Goal: Task Accomplishment & Management: Manage account settings

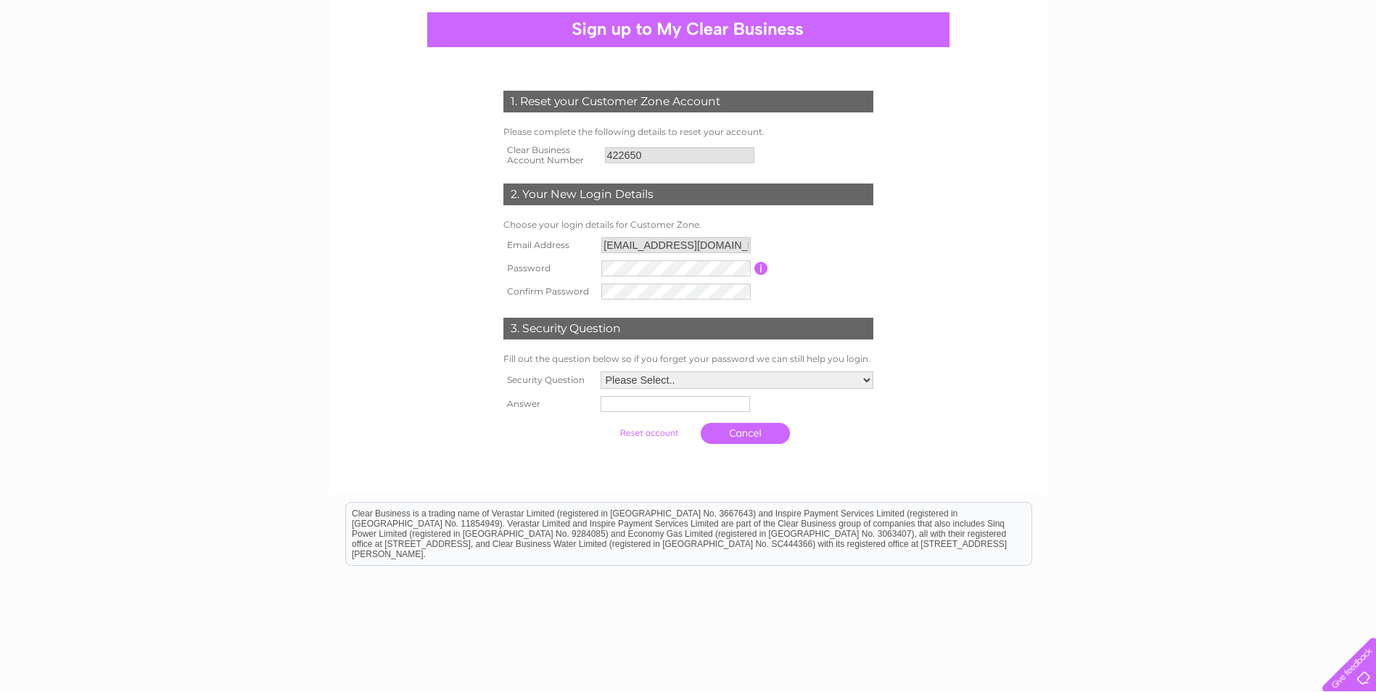
scroll to position [145, 0]
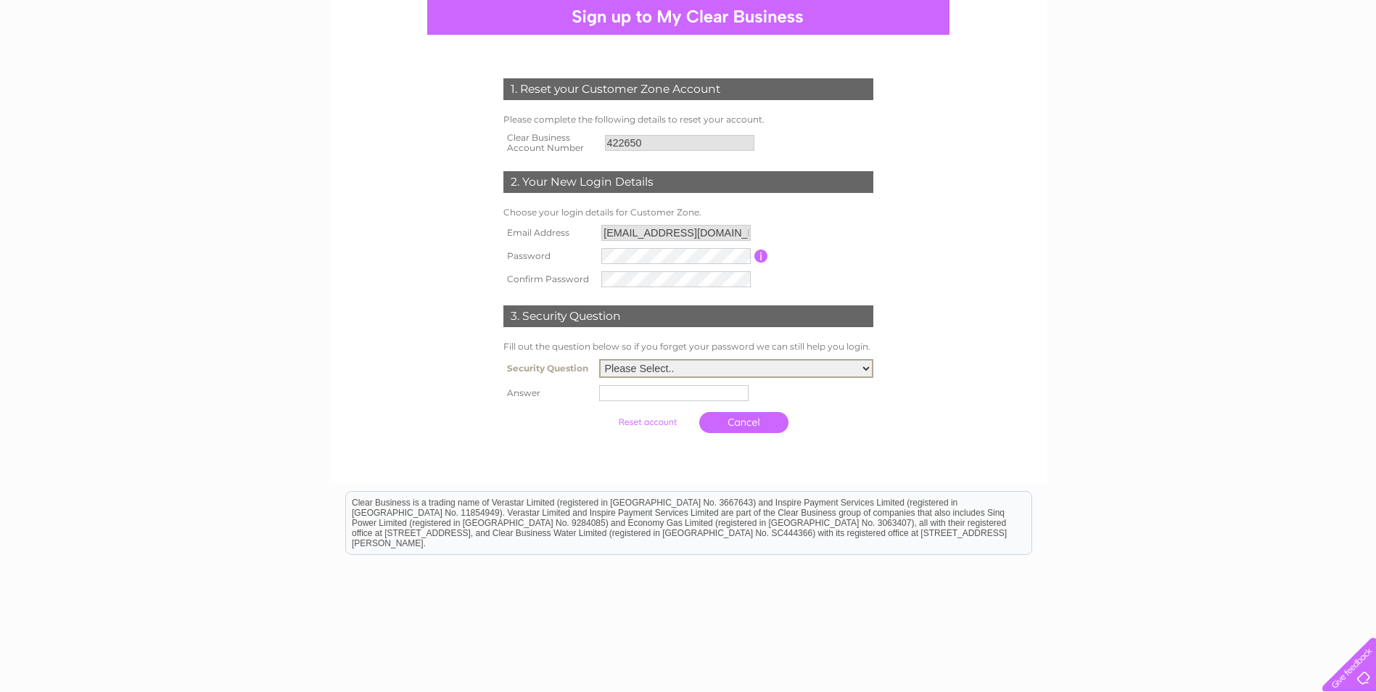
click at [821, 364] on select "Please Select.. In what town or city was your first job? In what town or city d…" at bounding box center [736, 368] width 274 height 19
click at [831, 366] on select "Please Select.. In what town or city was your first job? In what town or city d…" at bounding box center [736, 368] width 274 height 19
click at [863, 387] on td at bounding box center [737, 393] width 280 height 23
click at [814, 362] on select "Please Select.. In what town or city was your first job? In what town or city d…" at bounding box center [737, 367] width 273 height 17
click at [1048, 345] on div "1. Reset your Customer Zone Account Please complete the following details to re…" at bounding box center [688, 347] width 1376 height 767
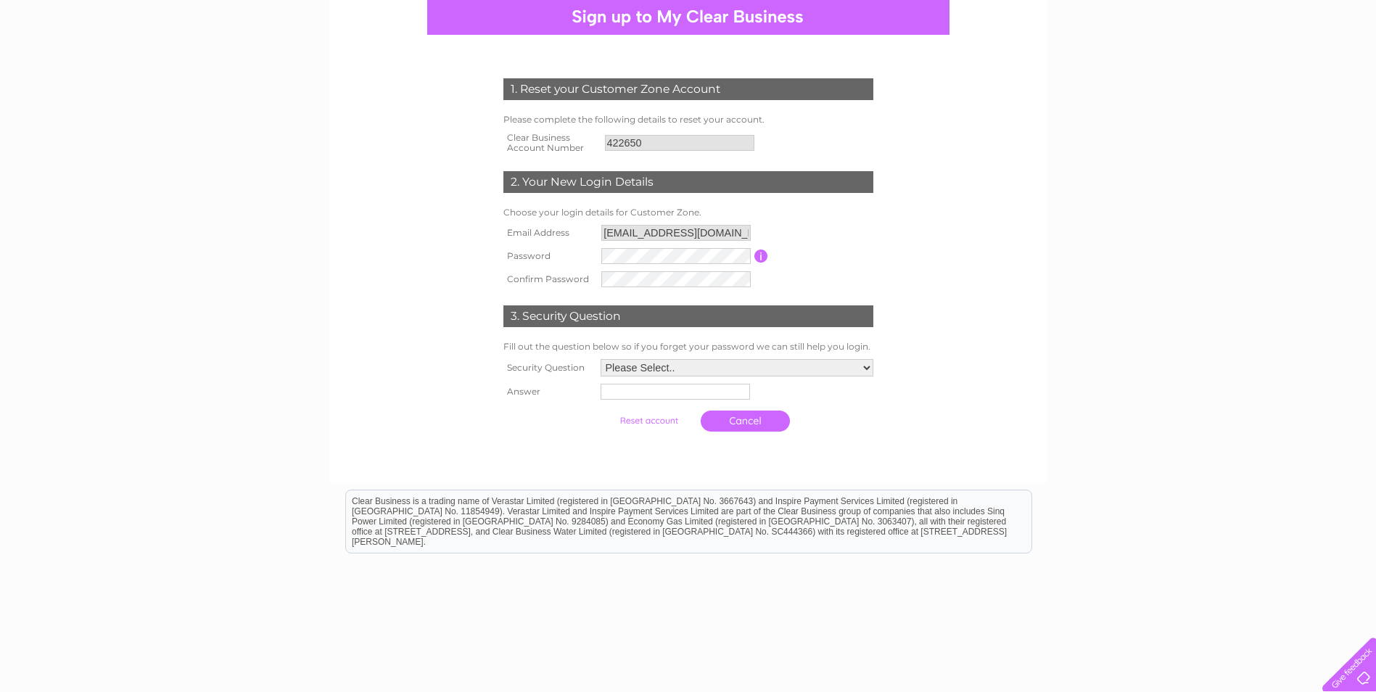
click at [753, 368] on select "Please Select.. In what town or city was your first job? In what town or city d…" at bounding box center [737, 367] width 273 height 17
select select "2"
click at [599, 360] on select "Please Select.. In what town or city was your first job? In what town or city d…" at bounding box center [736, 368] width 274 height 19
click at [658, 395] on input "text" at bounding box center [673, 393] width 149 height 16
type input "i"
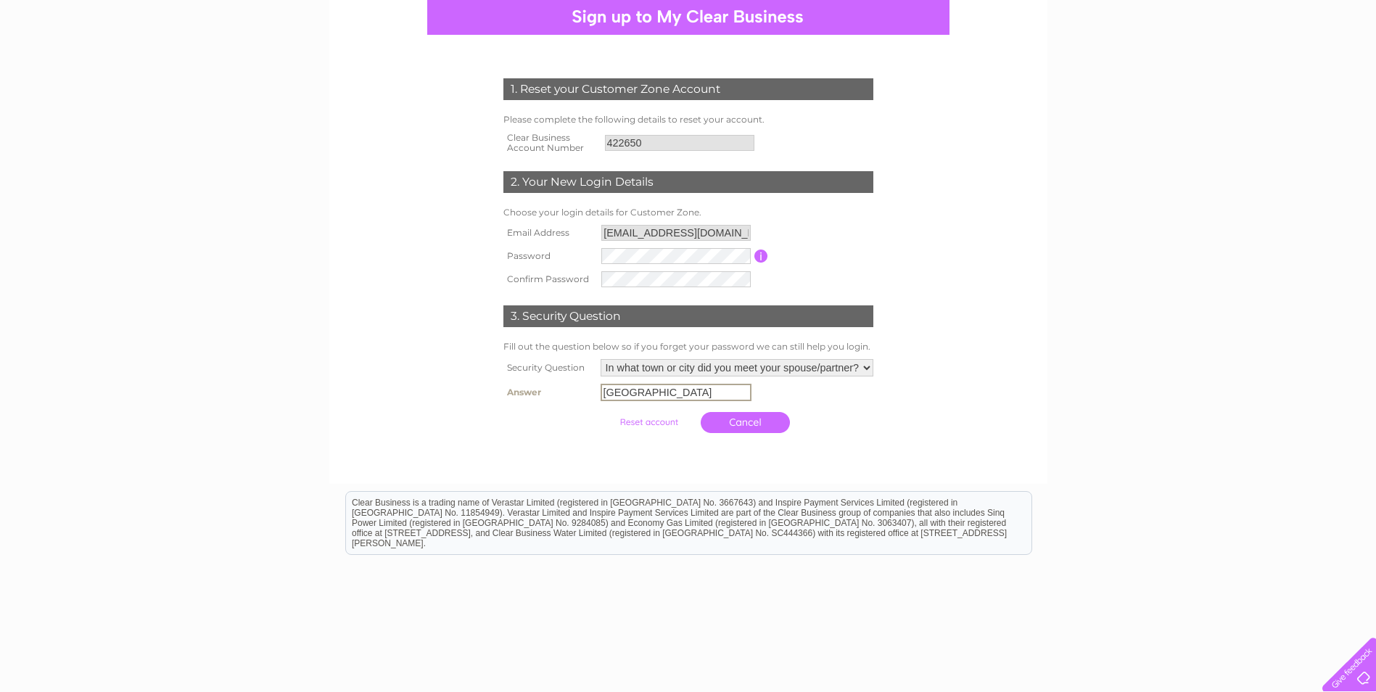
type input "INDIA"
click at [647, 423] on input "submit" at bounding box center [648, 422] width 89 height 20
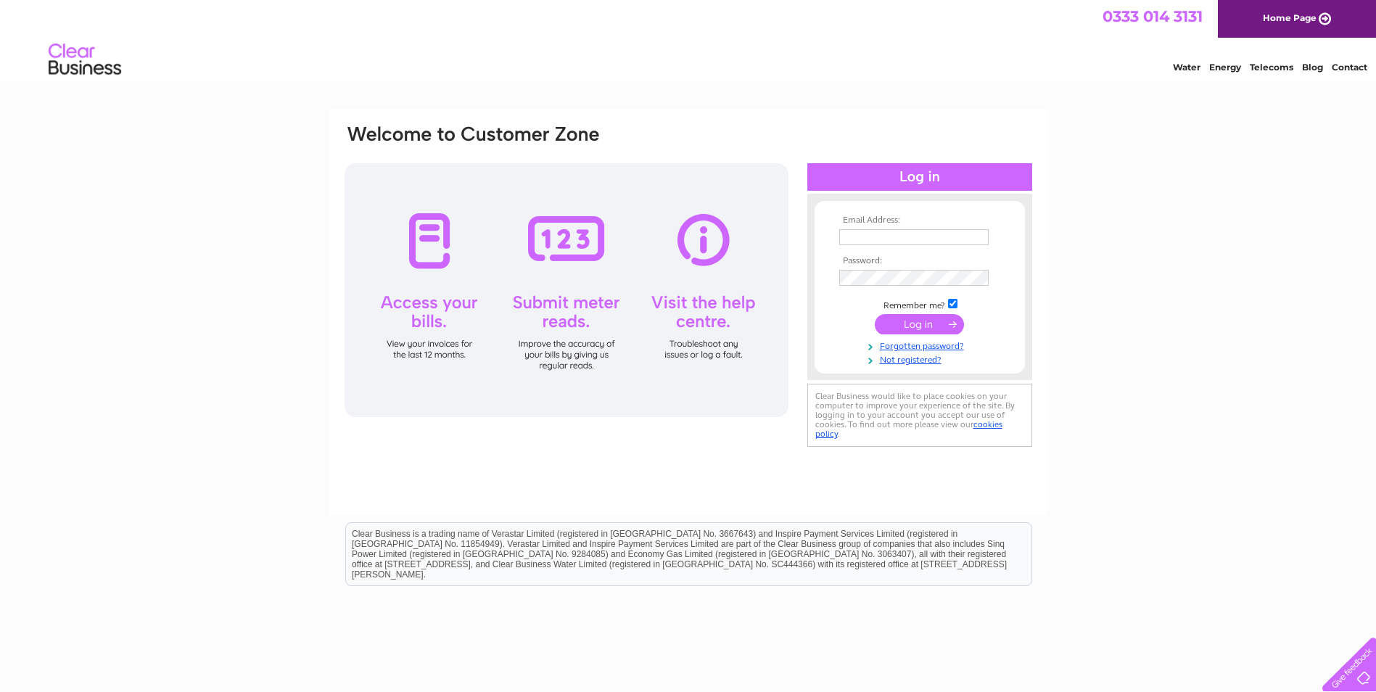
click at [876, 238] on input "text" at bounding box center [913, 237] width 149 height 16
type input "accounts@remarkablepubs.co.uk"
click at [917, 348] on link "Forgotten password?" at bounding box center [921, 347] width 165 height 14
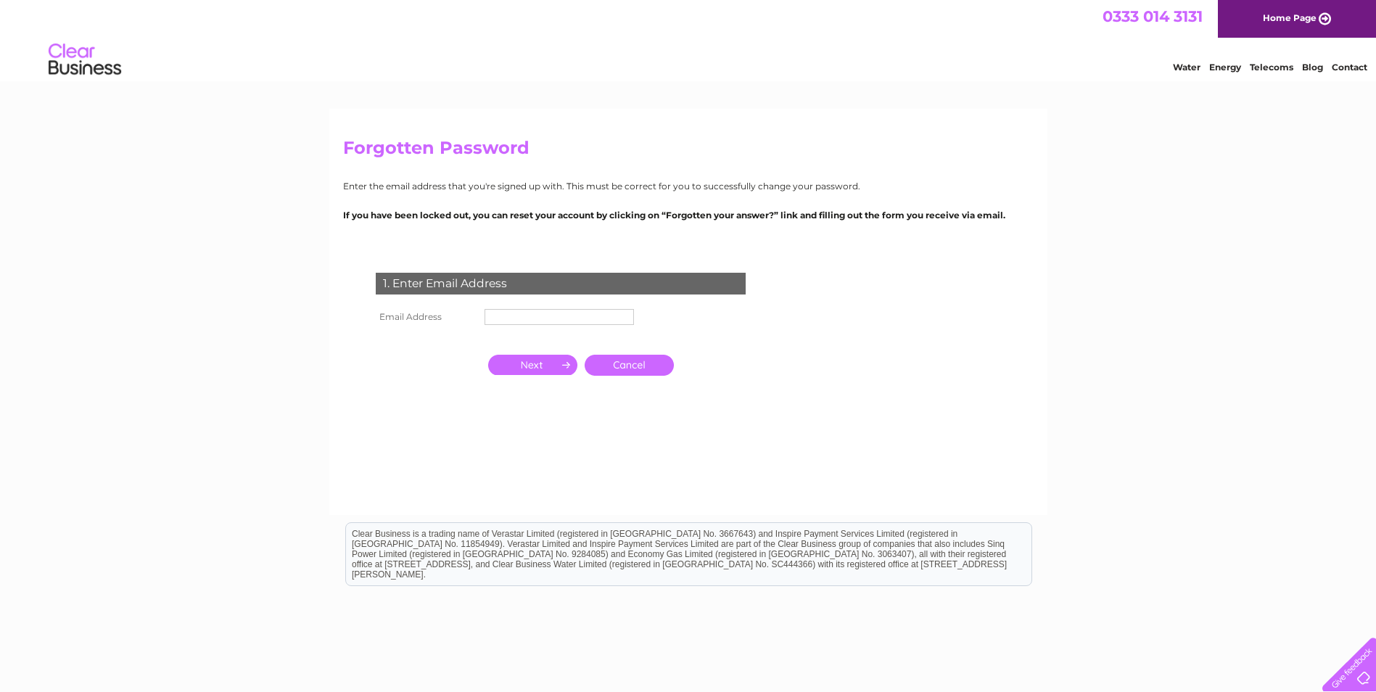
click at [531, 313] on input "text" at bounding box center [559, 317] width 149 height 16
type input "accounts@remarkablepubs.co.uk"
click at [548, 367] on input "button" at bounding box center [532, 365] width 89 height 20
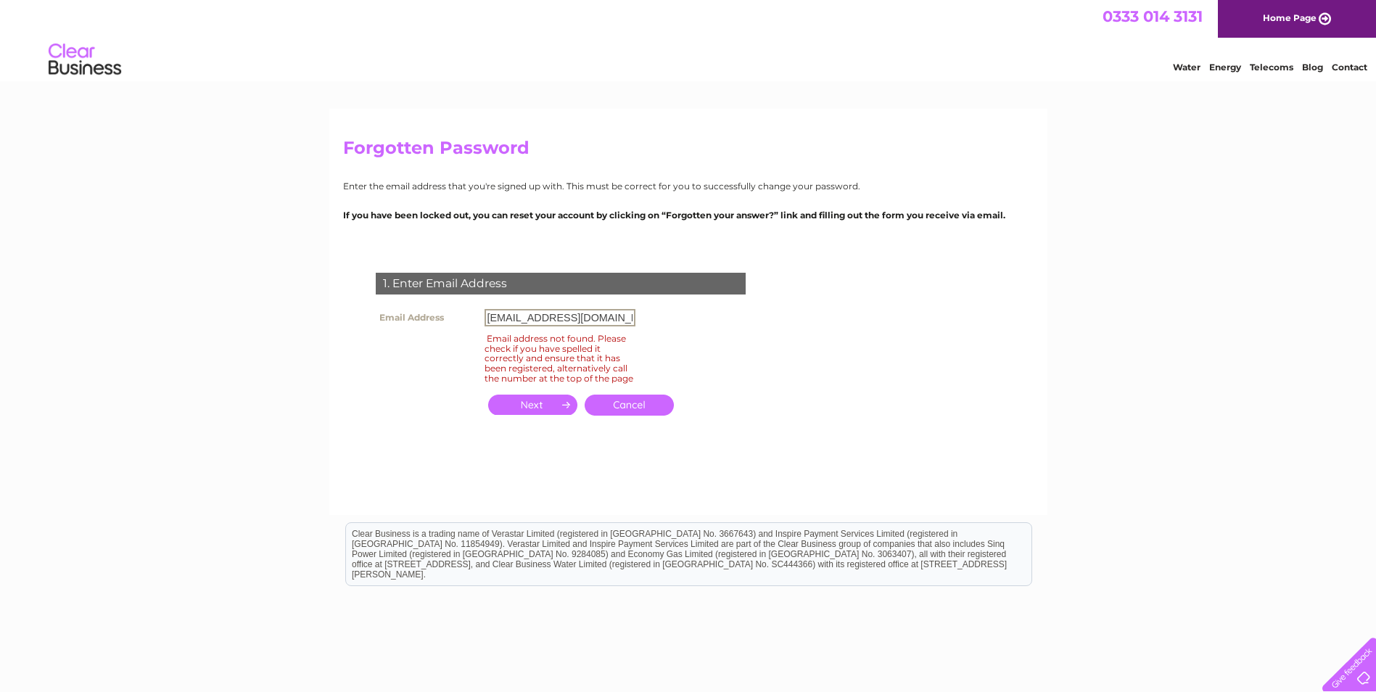
scroll to position [0, 10]
drag, startPoint x: 567, startPoint y: 320, endPoint x: 660, endPoint y: 316, distance: 92.9
click at [660, 316] on div "1. Enter Email Address Email Address accounts@remarkablepubs.co.uk Email addres…" at bounding box center [563, 352] width 441 height 189
click at [895, 342] on form "1. Enter Email Address Email Address accounts@remarkablepubs.co.uk Email addres…" at bounding box center [688, 360] width 691 height 232
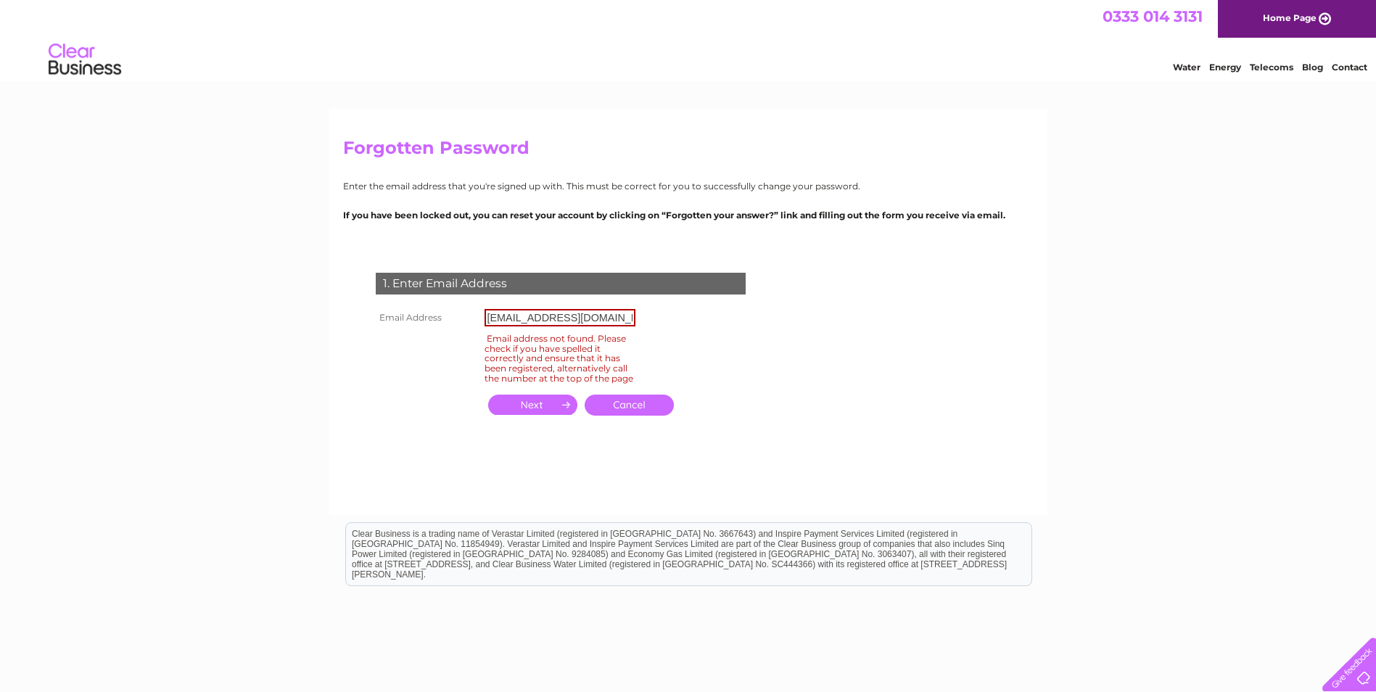
click at [649, 416] on link "Cancel" at bounding box center [629, 405] width 89 height 21
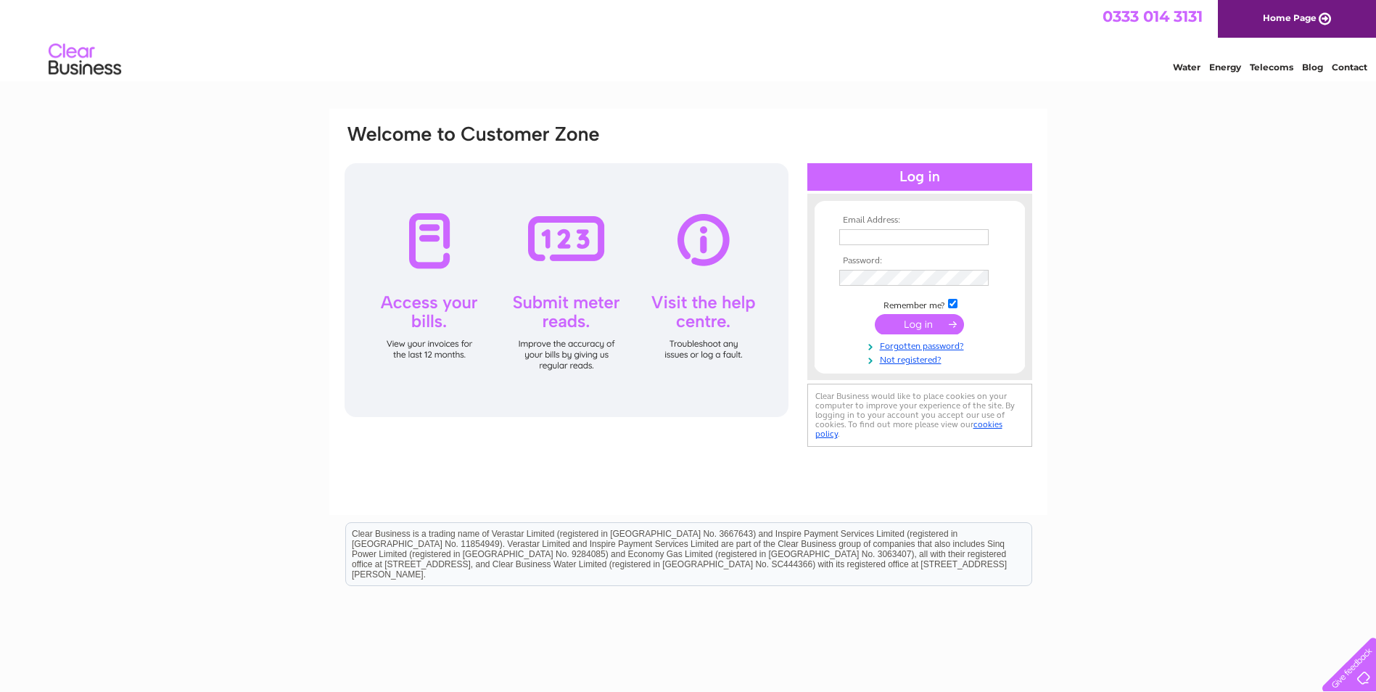
click at [905, 237] on input "text" at bounding box center [913, 237] width 149 height 16
click at [1154, 168] on div "Email Address: Password:" at bounding box center [688, 436] width 1376 height 654
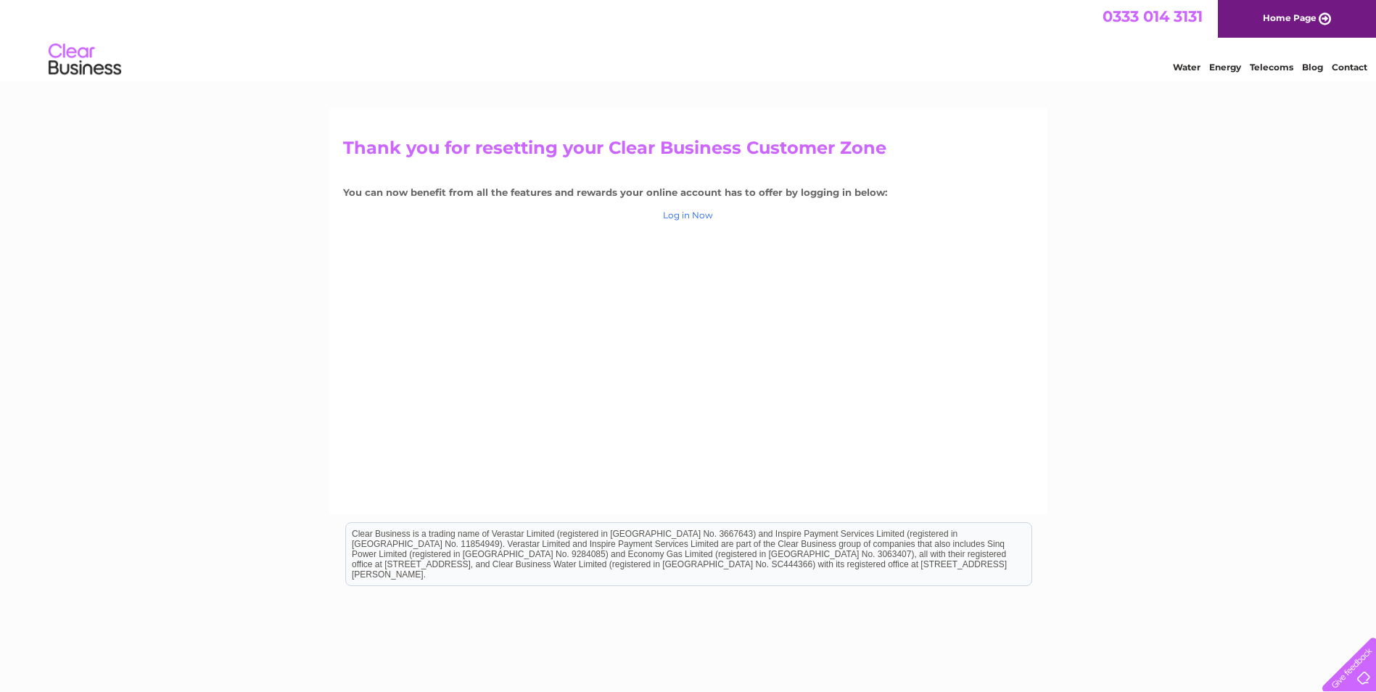
click at [696, 218] on link "Log in Now" at bounding box center [688, 215] width 50 height 11
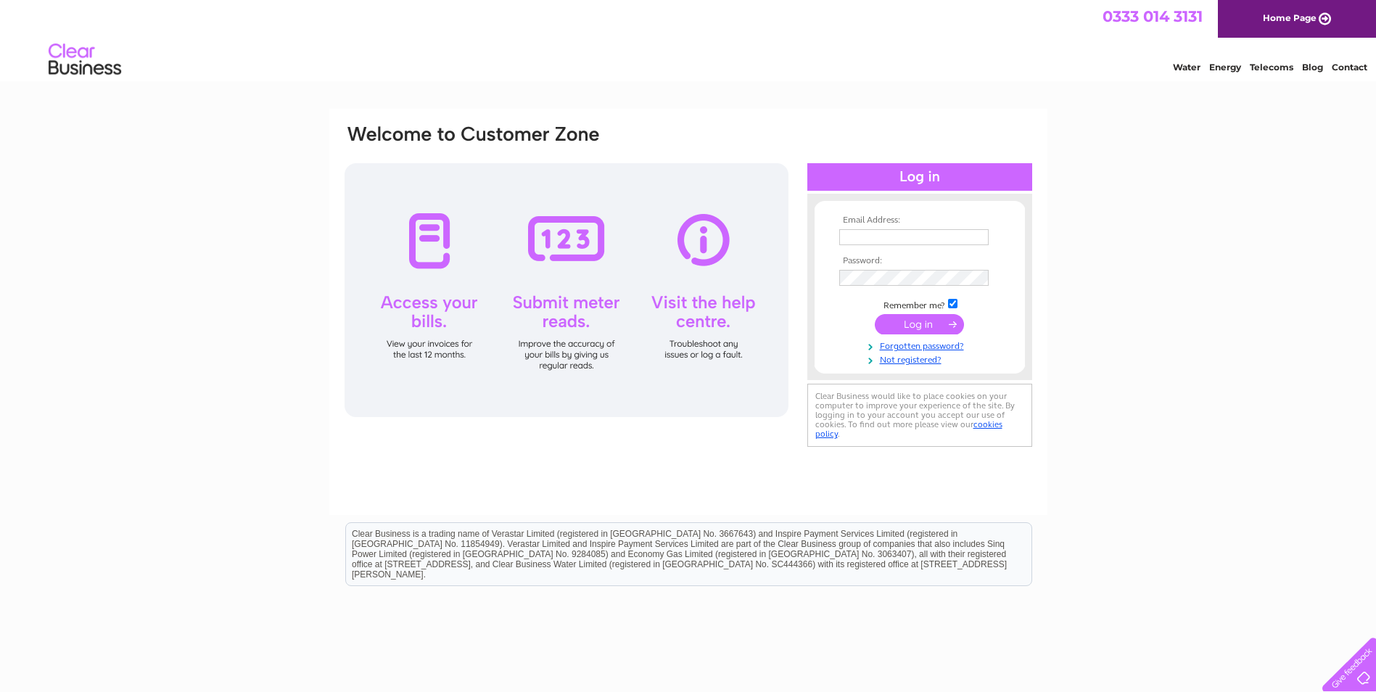
type input "[EMAIL_ADDRESS][DOMAIN_NAME]"
click at [917, 323] on input "submit" at bounding box center [919, 324] width 89 height 20
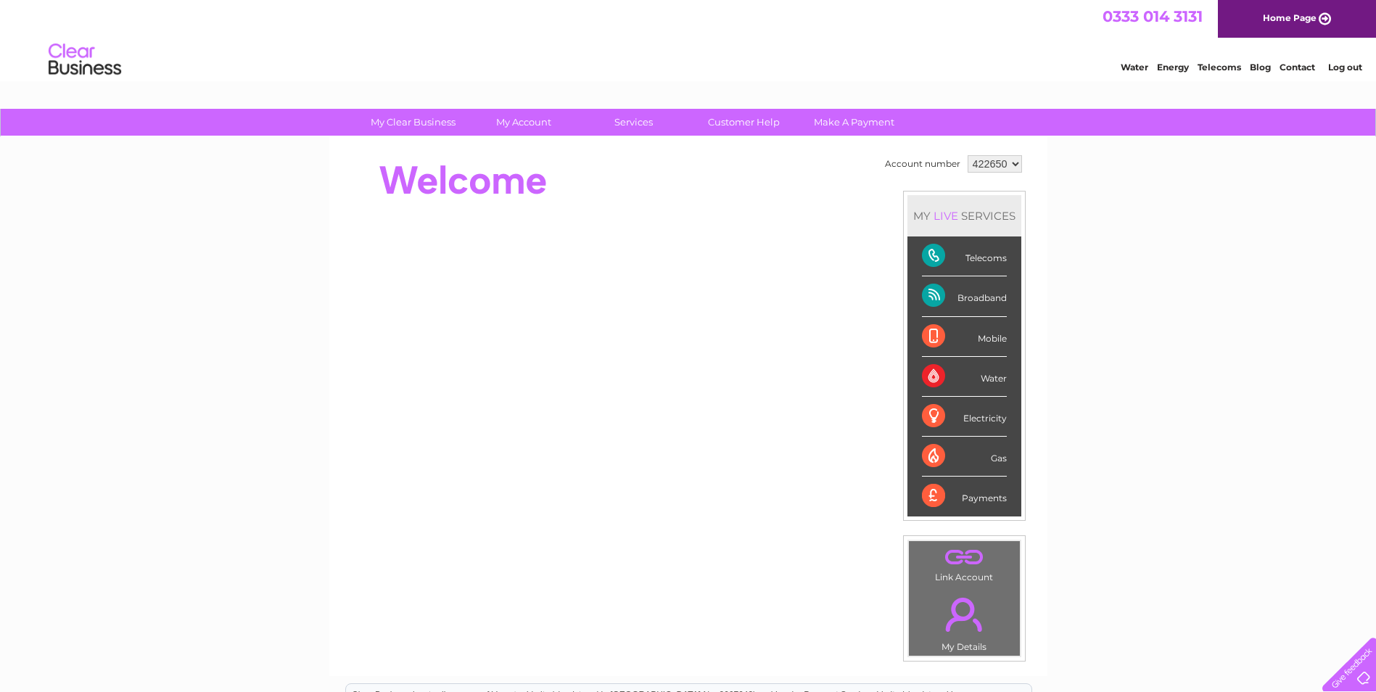
click at [1176, 67] on link "Energy" at bounding box center [1173, 67] width 32 height 11
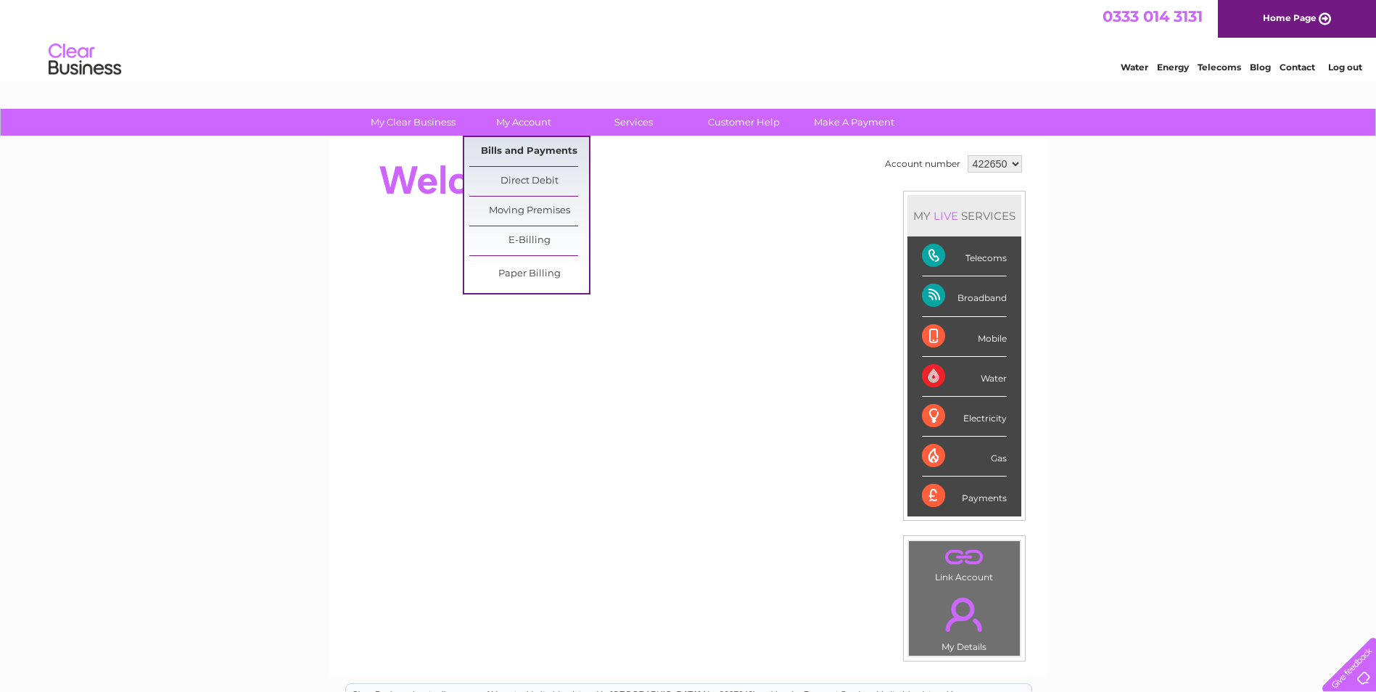
click at [538, 154] on link "Bills and Payments" at bounding box center [529, 151] width 120 height 29
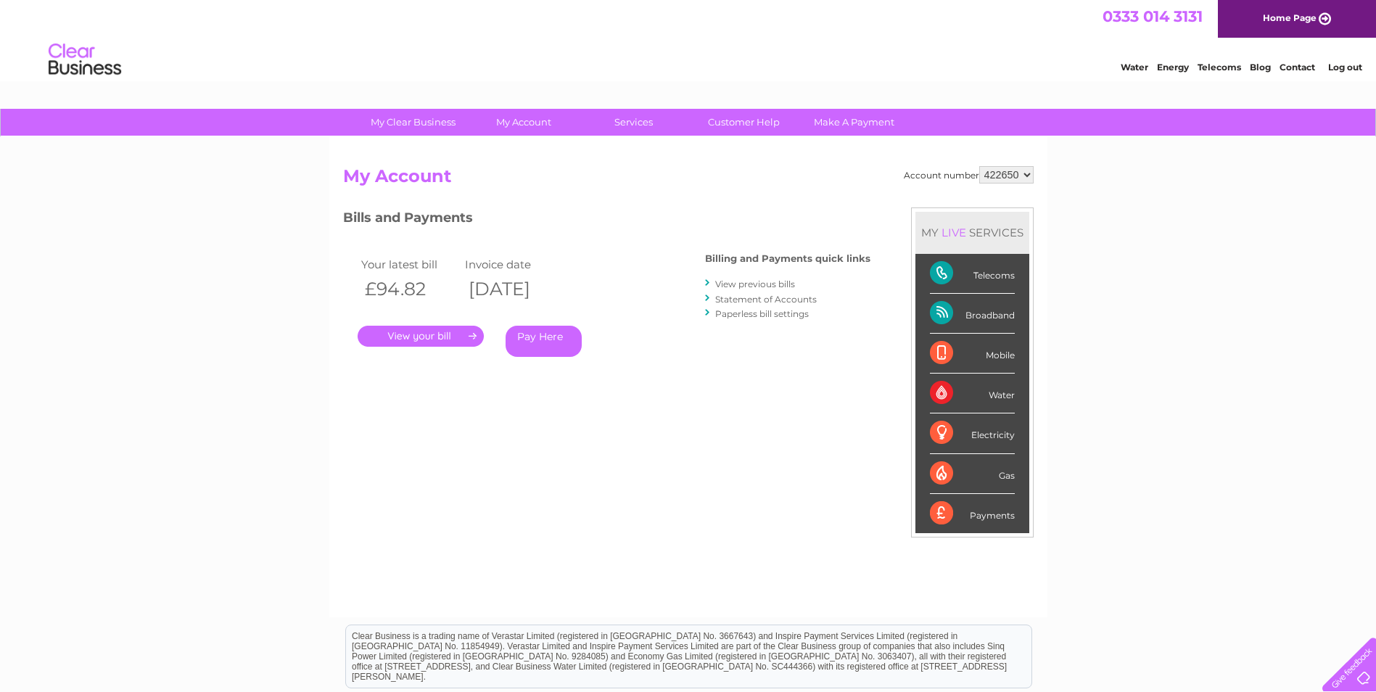
click at [436, 334] on link "." at bounding box center [421, 336] width 126 height 21
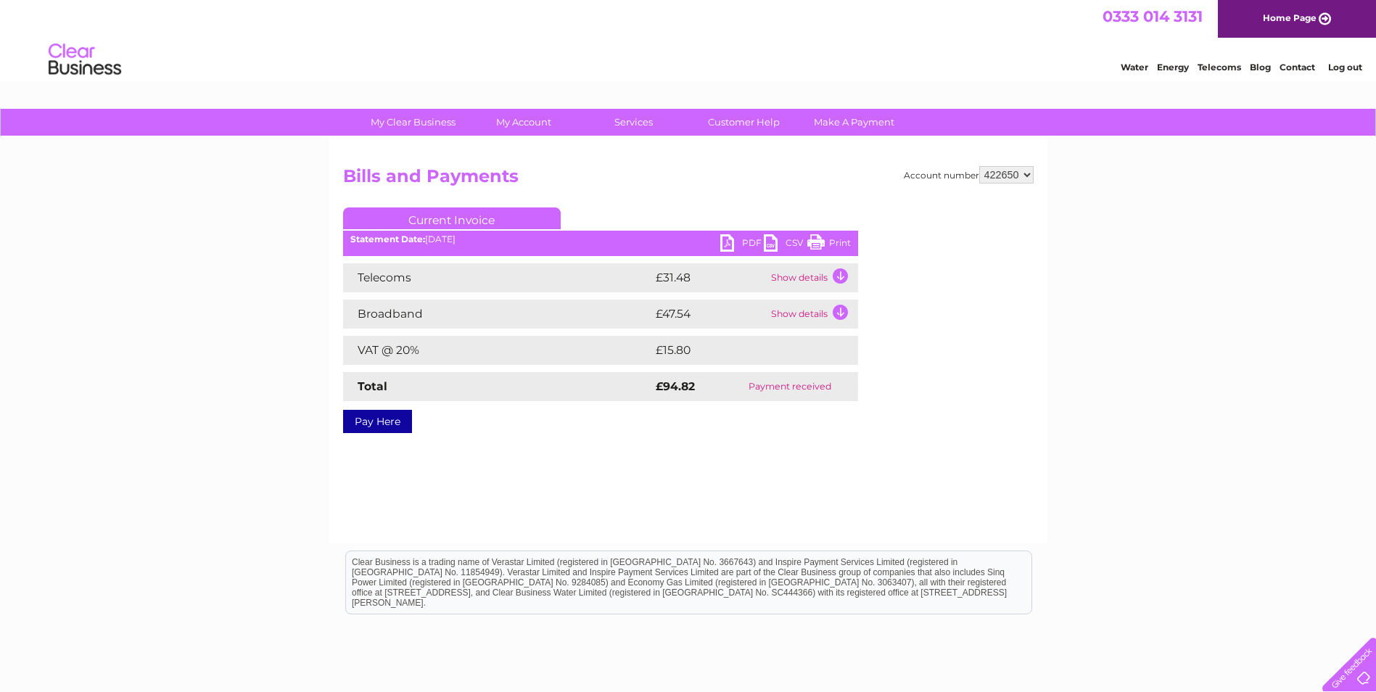
click at [748, 239] on link "PDF" at bounding box center [742, 244] width 44 height 21
click at [842, 274] on td "Show details" at bounding box center [813, 277] width 91 height 29
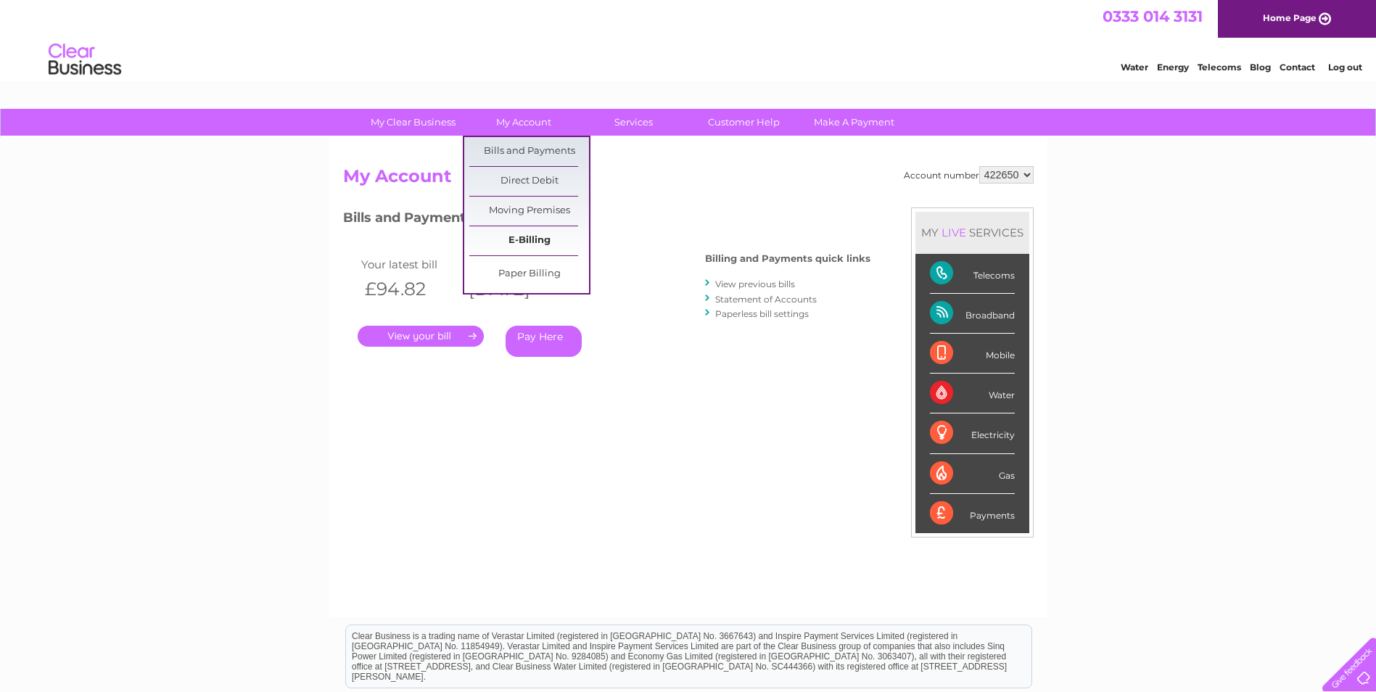
click at [522, 234] on link "E-Billing" at bounding box center [529, 240] width 120 height 29
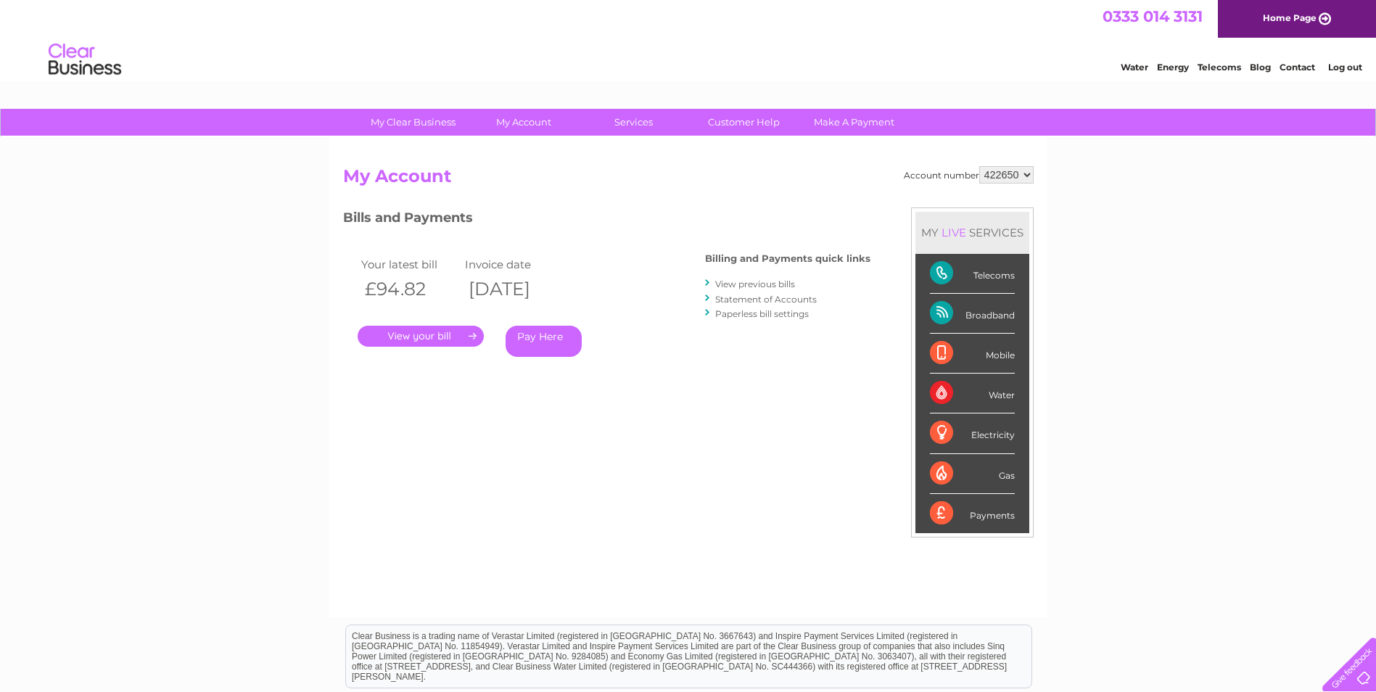
click at [766, 284] on link "View previous bills" at bounding box center [755, 284] width 80 height 11
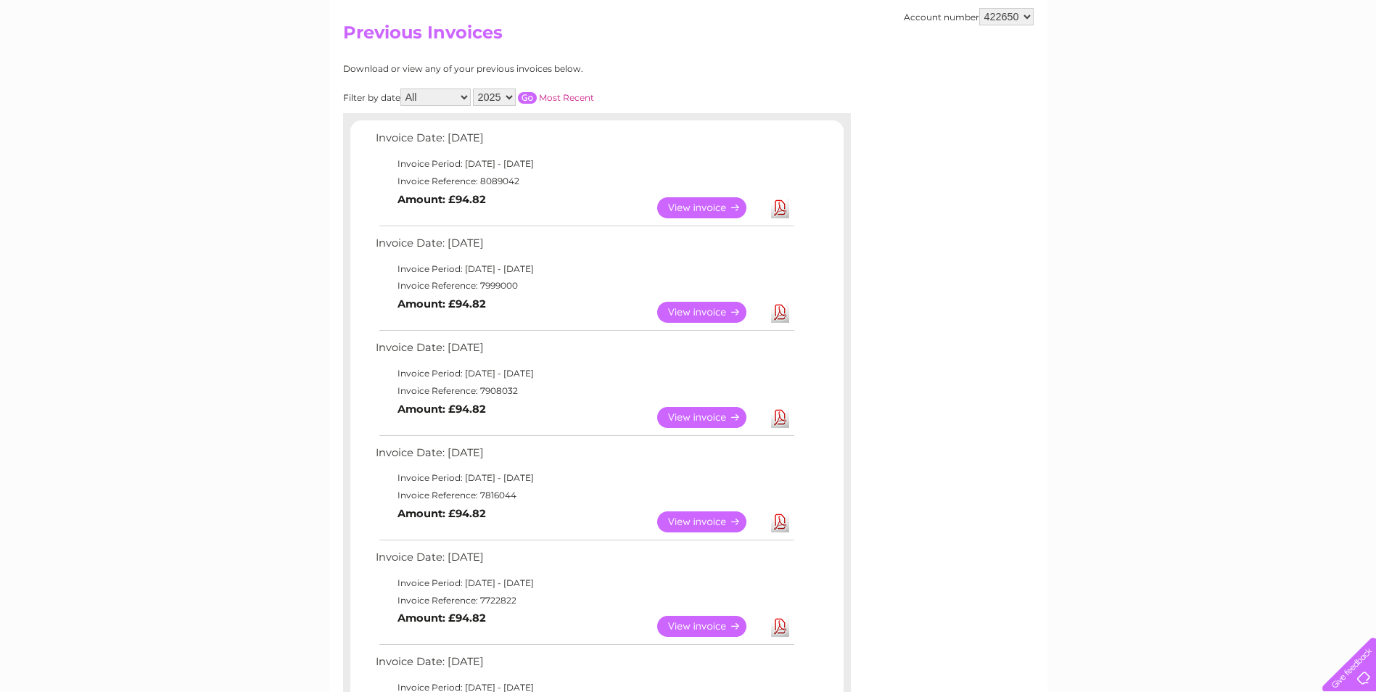
scroll to position [145, 0]
click at [718, 314] on link "View" at bounding box center [710, 310] width 107 height 21
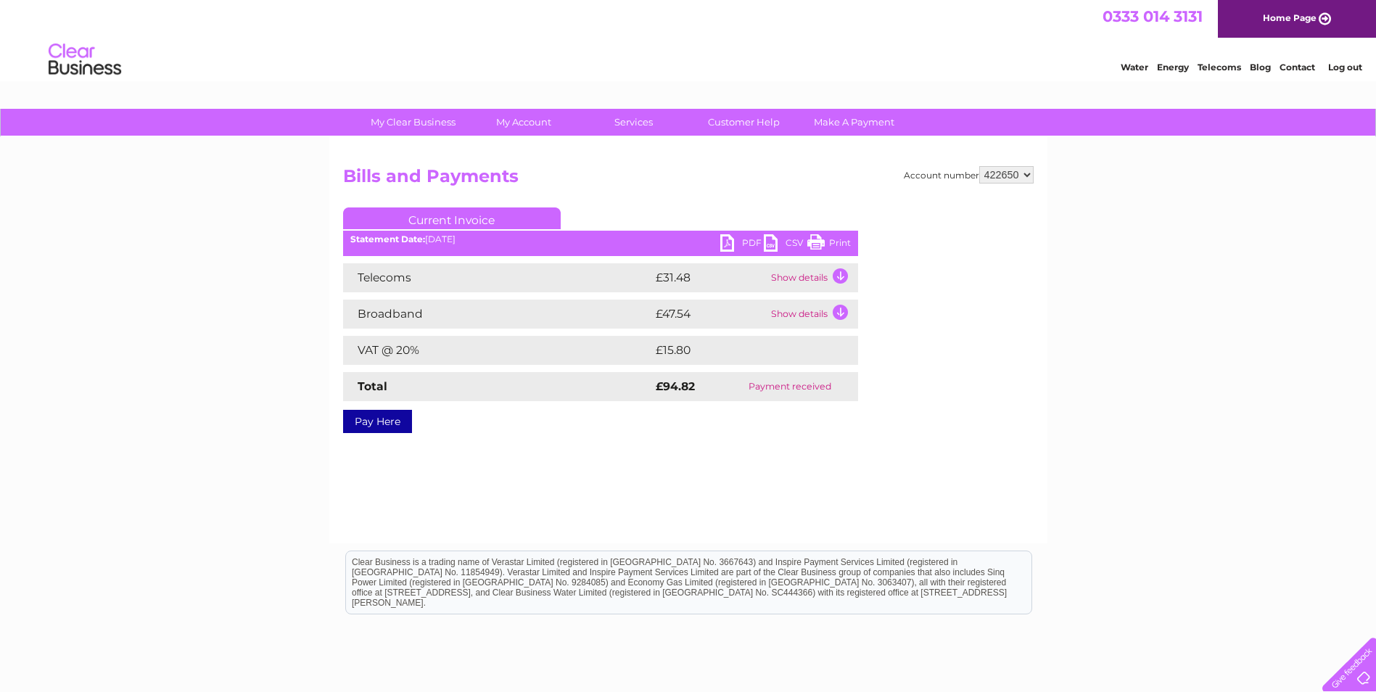
click at [841, 275] on td "Show details" at bounding box center [813, 277] width 91 height 29
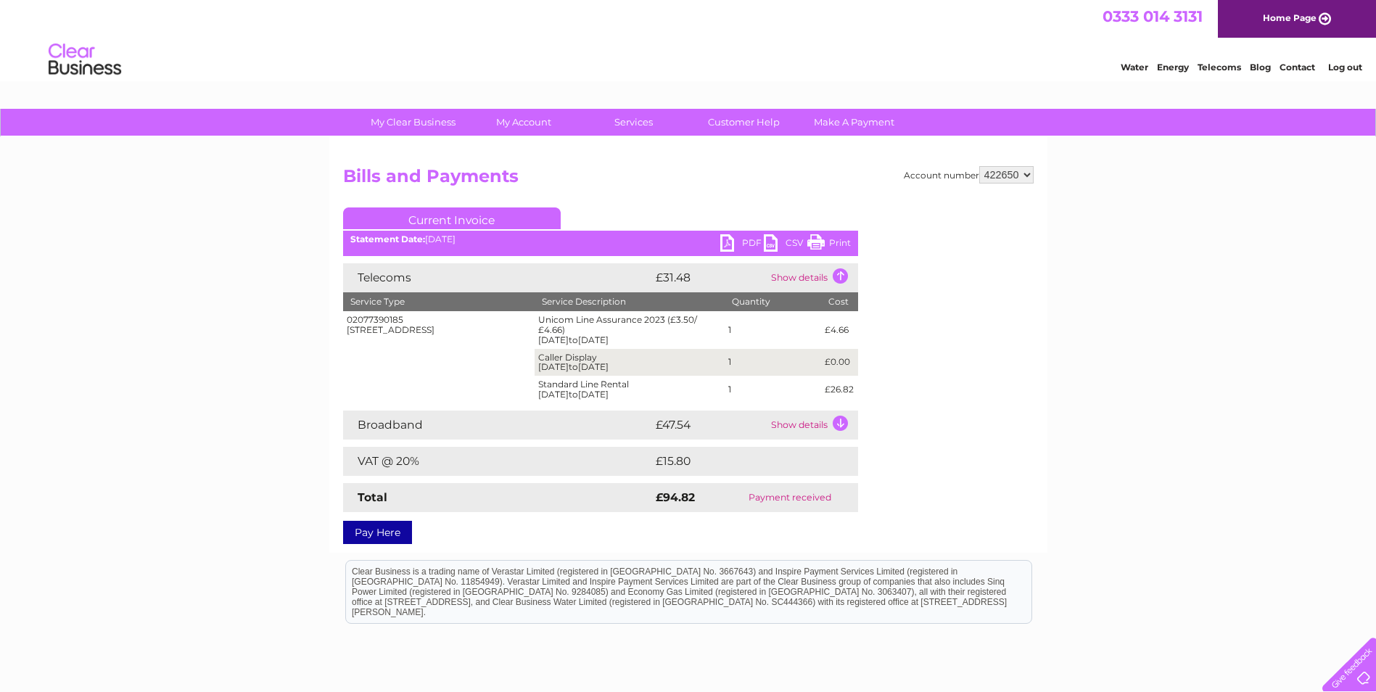
click at [842, 422] on td "Show details" at bounding box center [813, 425] width 91 height 29
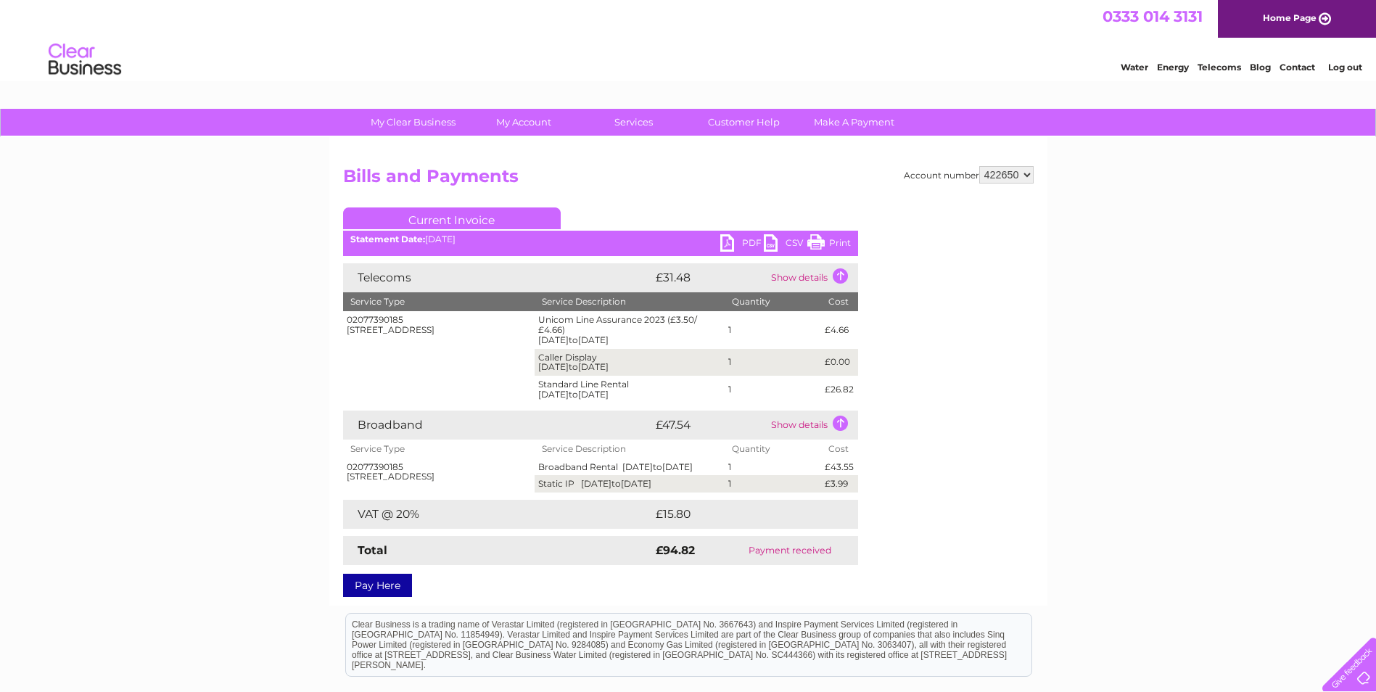
click at [834, 272] on td "Show details" at bounding box center [813, 277] width 91 height 29
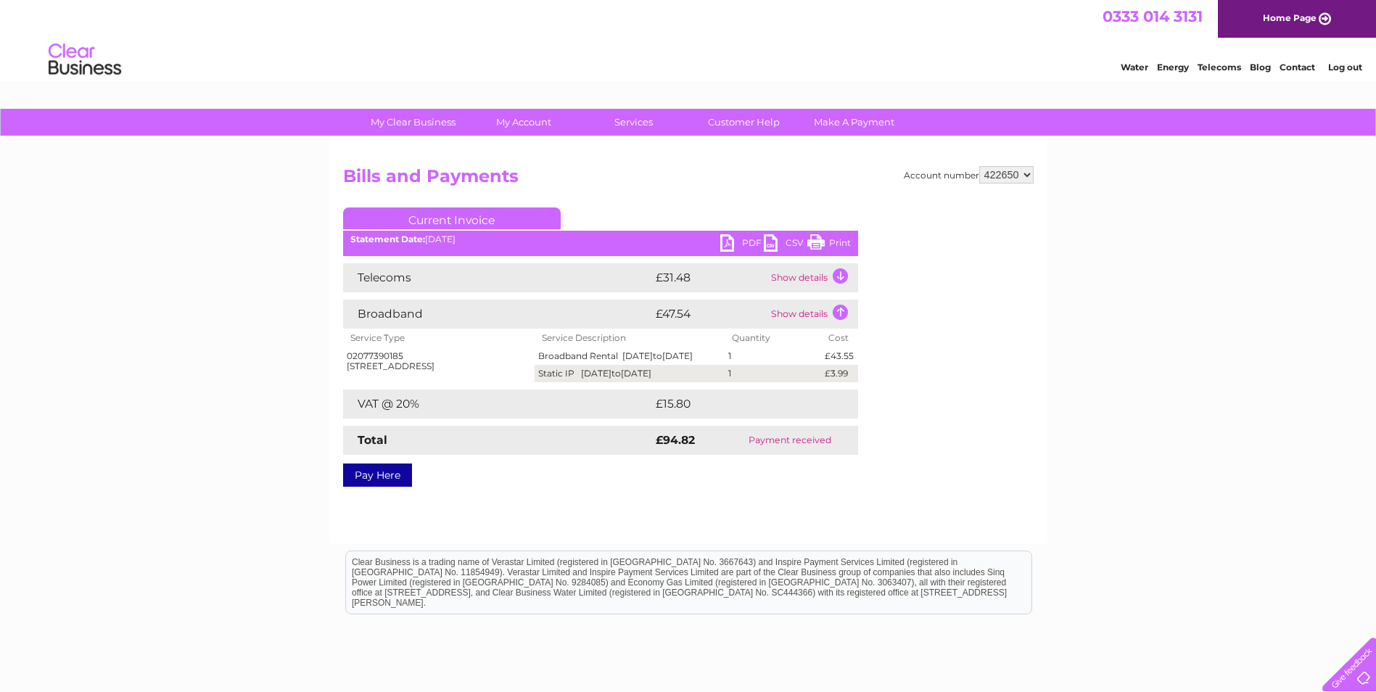
click at [747, 244] on link "PDF" at bounding box center [742, 244] width 44 height 21
